Goal: Task Accomplishment & Management: Manage account settings

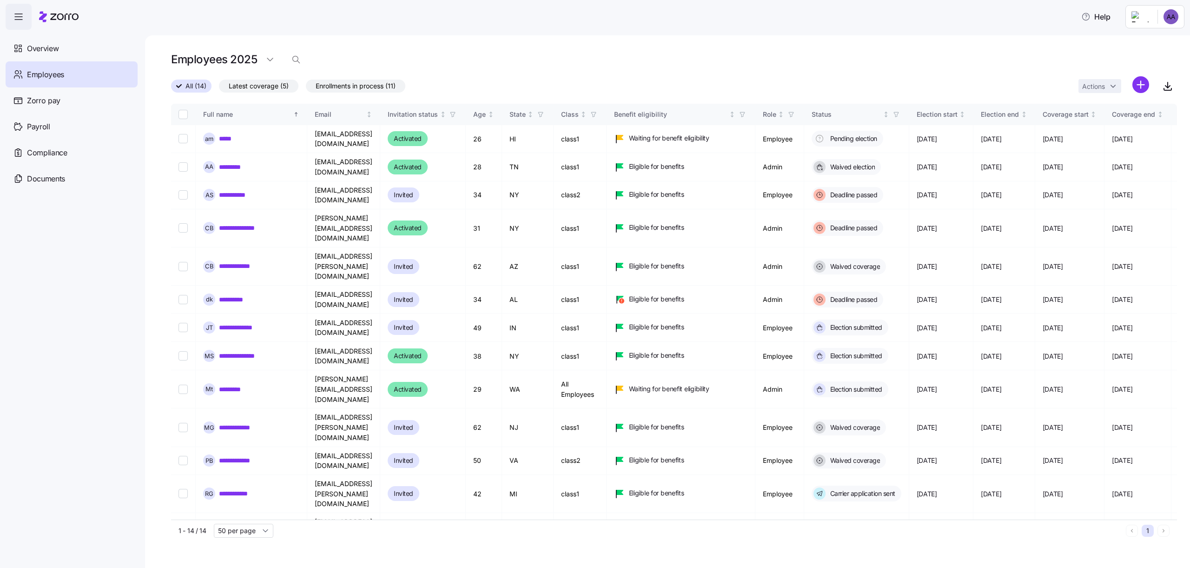
click at [1164, 16] on html "Help Overview Employees Zorro pay Payroll Compliance Documents Employees 2025 A…" at bounding box center [595, 281] width 1190 height 562
click at [1139, 94] on div "Log out" at bounding box center [1134, 94] width 36 height 10
